Goal: Understand process/instructions: Learn how to perform a task or action

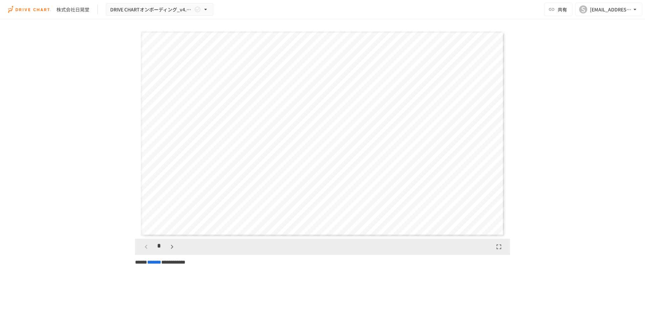
scroll to position [1792, 0]
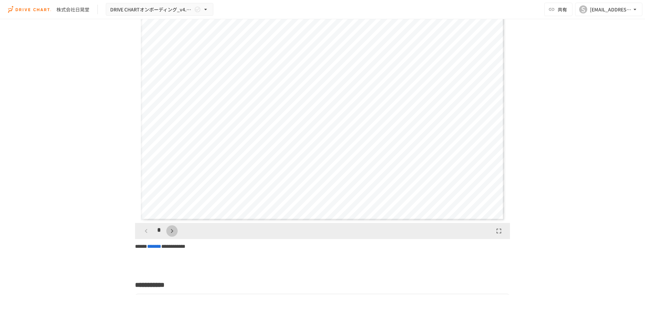
click at [171, 235] on icon "button" at bounding box center [172, 231] width 8 height 8
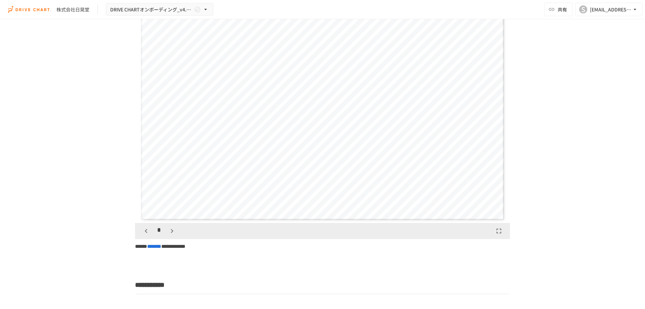
click at [171, 235] on icon "button" at bounding box center [172, 231] width 8 height 8
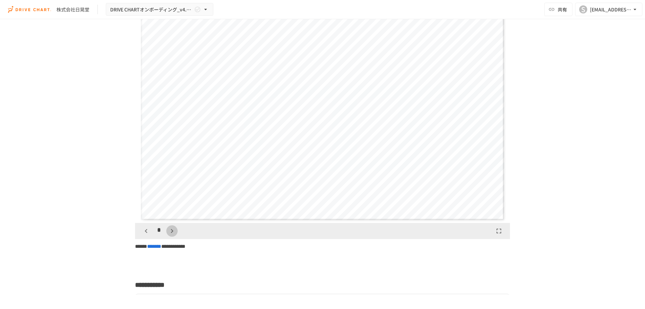
scroll to position [1680, 0]
click at [172, 235] on icon "button" at bounding box center [172, 231] width 8 height 8
drag, startPoint x: 48, startPoint y: 137, endPoint x: 89, endPoint y: 115, distance: 46.5
click at [48, 137] on div "**********" at bounding box center [322, 157] width 645 height 276
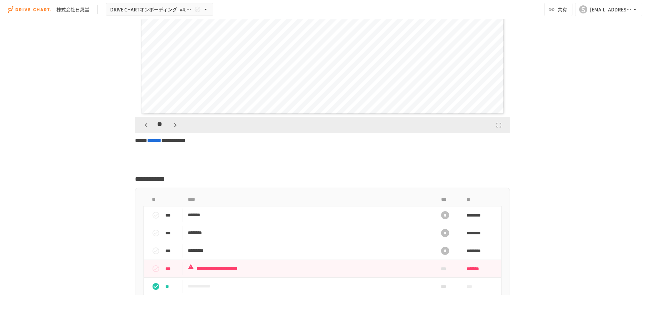
scroll to position [1848, 0]
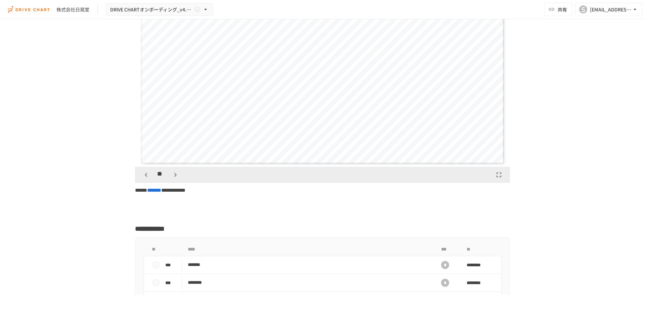
click at [175, 179] on icon "button" at bounding box center [175, 175] width 8 height 8
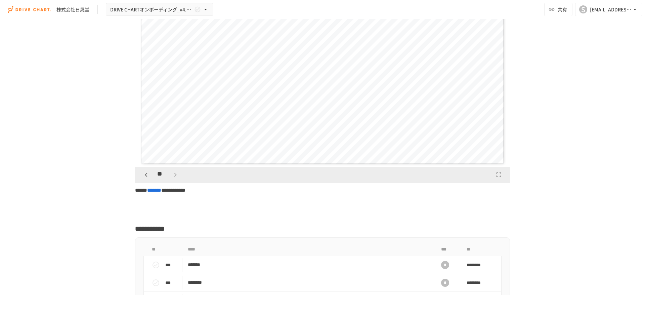
click at [175, 180] on div "**" at bounding box center [160, 174] width 41 height 11
click at [144, 179] on icon "button" at bounding box center [146, 175] width 8 height 8
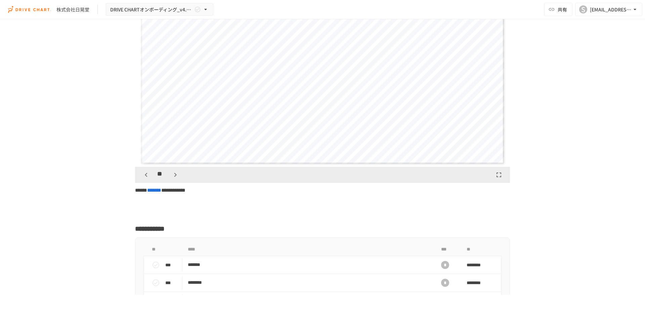
click at [144, 179] on icon "button" at bounding box center [146, 175] width 8 height 8
click at [159, 180] on div "*" at bounding box center [158, 174] width 37 height 11
click at [169, 179] on icon "button" at bounding box center [172, 175] width 8 height 8
click at [144, 179] on icon "button" at bounding box center [146, 175] width 8 height 8
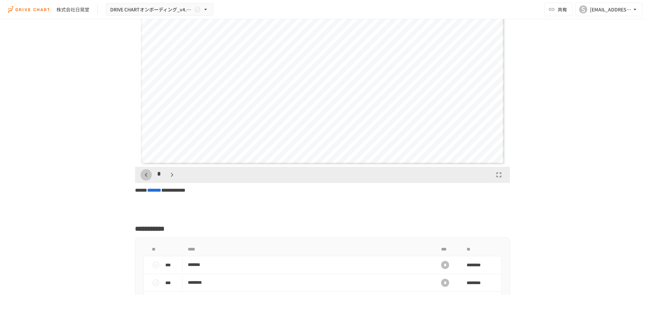
click at [144, 179] on icon "button" at bounding box center [146, 175] width 8 height 8
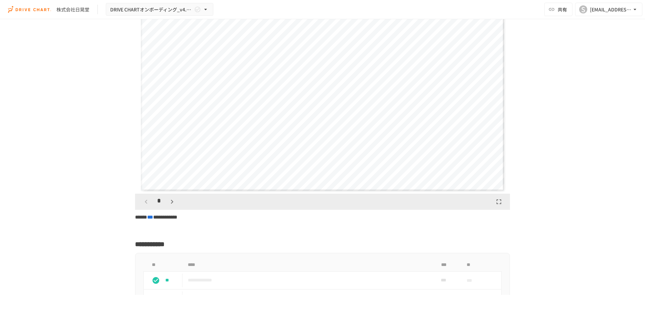
scroll to position [1008, 0]
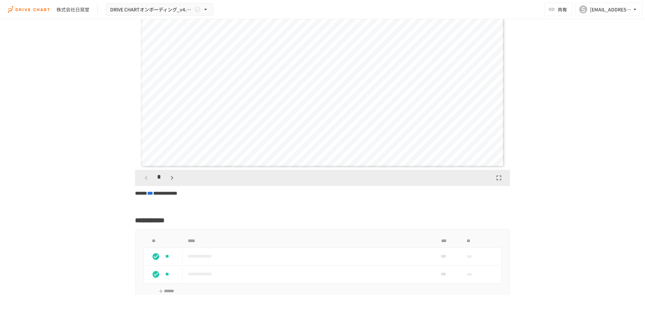
click at [172, 181] on icon "button" at bounding box center [172, 178] width 8 height 8
click at [172, 180] on icon "button" at bounding box center [172, 178] width 8 height 8
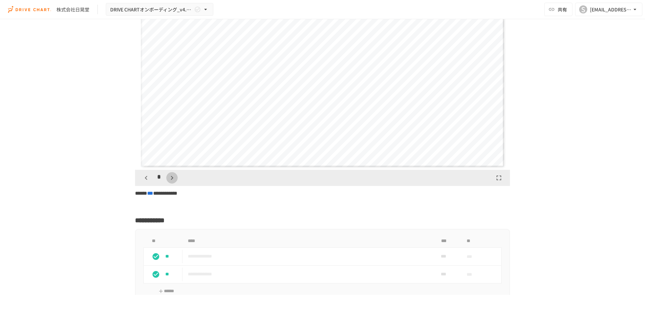
click at [172, 180] on icon "button" at bounding box center [172, 178] width 8 height 8
click at [172, 180] on icon "button" at bounding box center [175, 178] width 8 height 8
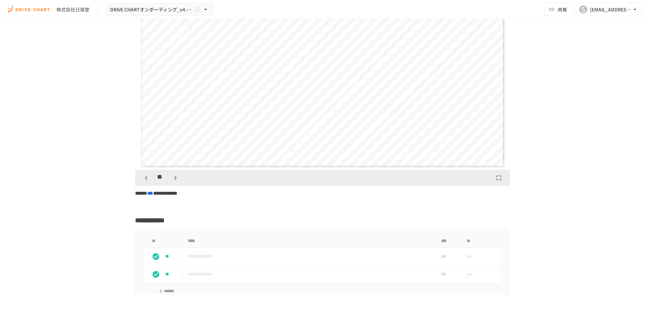
click at [172, 180] on icon "button" at bounding box center [175, 178] width 8 height 8
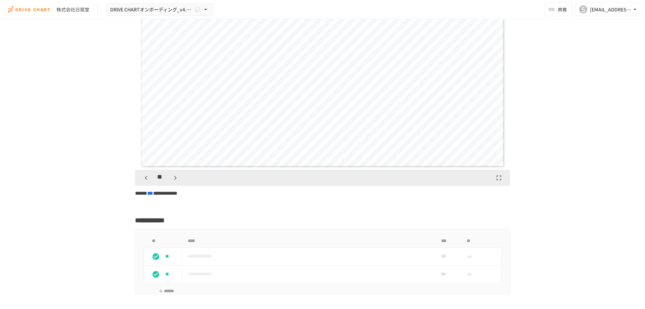
click at [172, 180] on icon "button" at bounding box center [175, 178] width 8 height 8
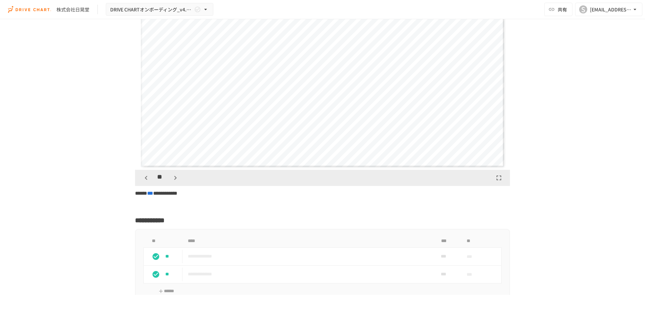
click at [172, 180] on icon "button" at bounding box center [175, 178] width 8 height 8
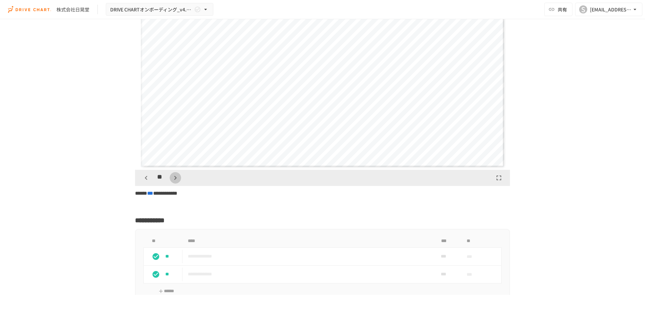
click at [172, 180] on icon "button" at bounding box center [175, 178] width 8 height 8
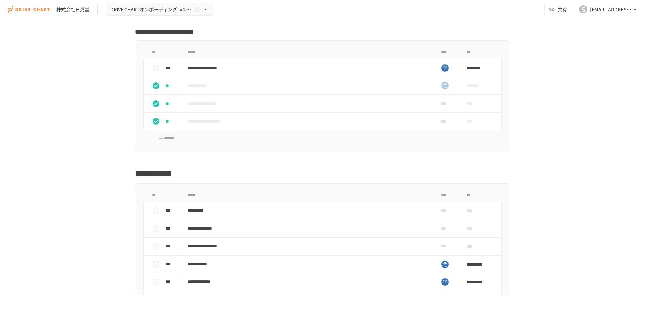
scroll to position [3304, 0]
